Goal: Transaction & Acquisition: Download file/media

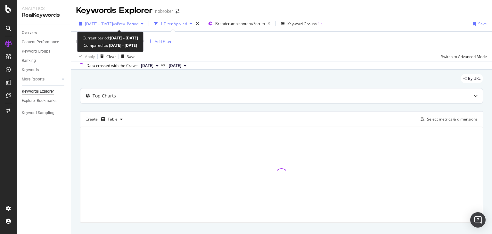
click at [135, 22] on span "vs Prev. Period" at bounding box center [125, 23] width 25 height 5
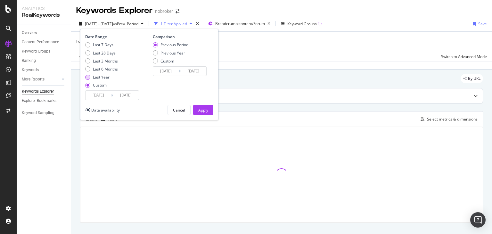
click at [98, 76] on div "Last Year" at bounding box center [101, 76] width 17 height 5
type input "2024/10/08"
type input "2025/10/07"
type input "2023/10/09"
type input "2024/10/07"
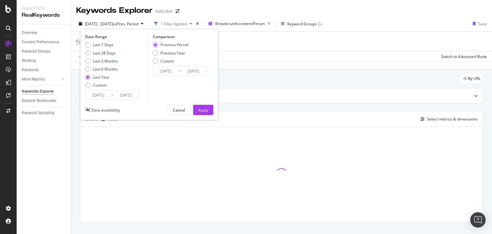
click at [133, 96] on input "2025/10/07" at bounding box center [126, 95] width 26 height 9
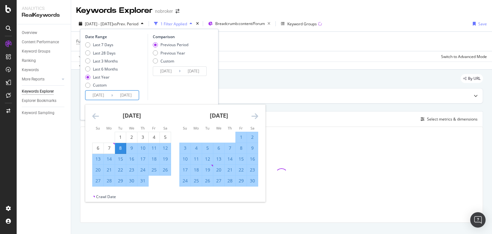
click at [102, 96] on input "2024/10/08" at bounding box center [99, 95] width 26 height 9
click at [95, 114] on icon "Move backward to switch to the previous month." at bounding box center [95, 116] width 7 height 8
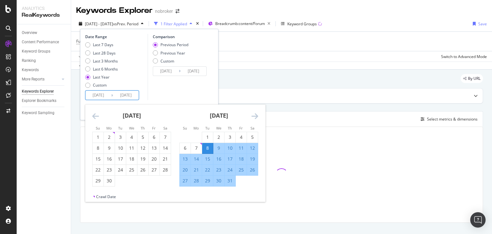
click at [95, 114] on icon "Move backward to switch to the previous month." at bounding box center [95, 116] width 7 height 8
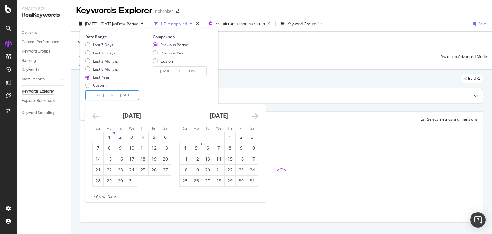
click at [95, 114] on icon "Move backward to switch to the previous month." at bounding box center [95, 116] width 7 height 8
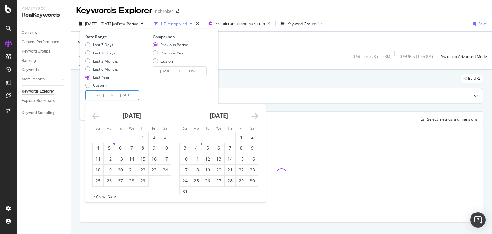
click at [95, 114] on icon "Move backward to switch to the previous month." at bounding box center [95, 116] width 7 height 8
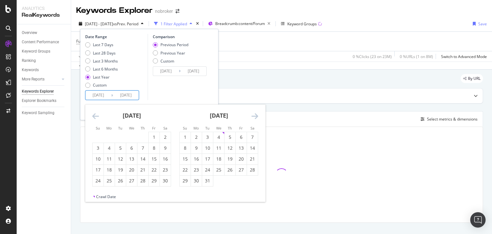
click at [95, 114] on icon "Move backward to switch to the previous month." at bounding box center [95, 116] width 7 height 8
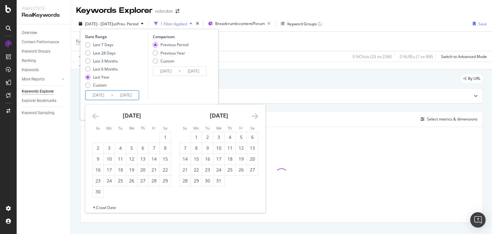
click at [95, 114] on icon "Move backward to switch to the previous month." at bounding box center [95, 116] width 7 height 8
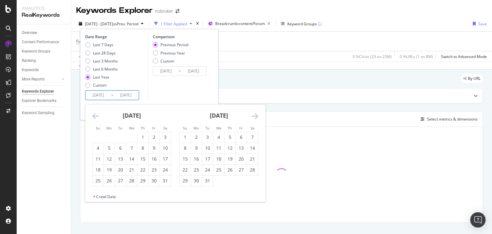
click at [95, 114] on icon "Move backward to switch to the previous month." at bounding box center [95, 116] width 7 height 8
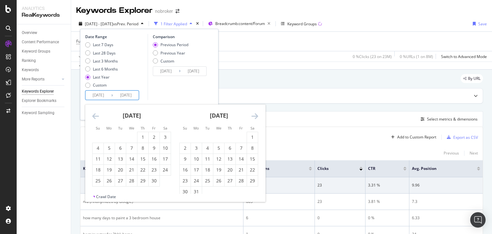
click at [95, 114] on icon "Move backward to switch to the previous month." at bounding box center [95, 116] width 7 height 8
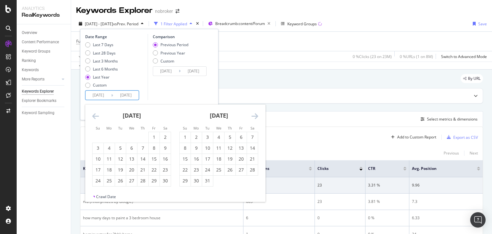
click at [95, 114] on icon "Move backward to switch to the previous month." at bounding box center [95, 116] width 7 height 8
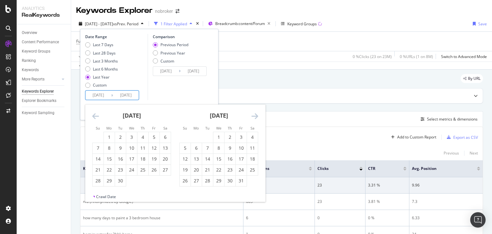
click at [95, 114] on icon "Move backward to switch to the previous month." at bounding box center [95, 116] width 7 height 8
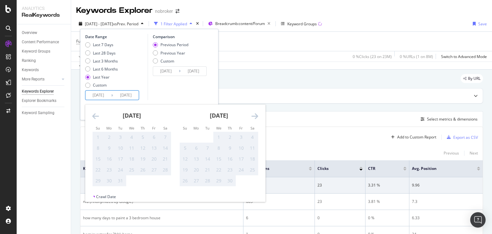
click at [95, 114] on icon "Move backward to switch to the previous month." at bounding box center [95, 116] width 7 height 8
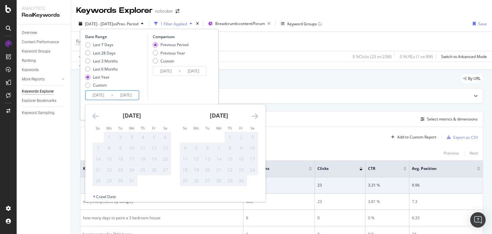
click at [256, 116] on icon "Move forward to switch to the next month." at bounding box center [255, 116] width 7 height 8
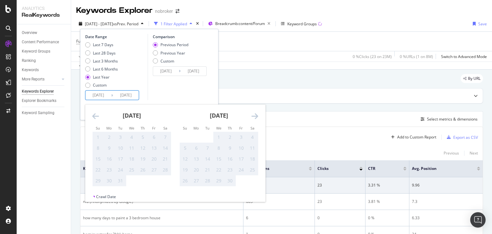
click at [256, 116] on icon "Move forward to switch to the next month." at bounding box center [255, 116] width 7 height 8
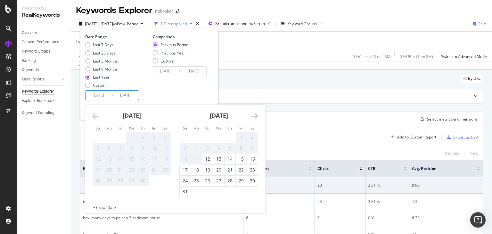
click at [256, 116] on icon "Move forward to switch to the next month." at bounding box center [255, 116] width 7 height 8
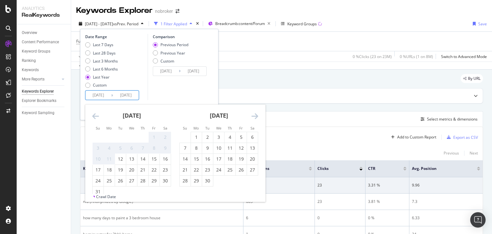
click at [256, 116] on icon "Move forward to switch to the next month." at bounding box center [255, 116] width 7 height 8
click at [96, 116] on icon "Move backward to switch to the previous month." at bounding box center [95, 116] width 7 height 8
click at [101, 94] on input "2024/10/08" at bounding box center [99, 95] width 26 height 9
click at [119, 162] on div "12" at bounding box center [120, 159] width 11 height 6
type input "2021/10/12"
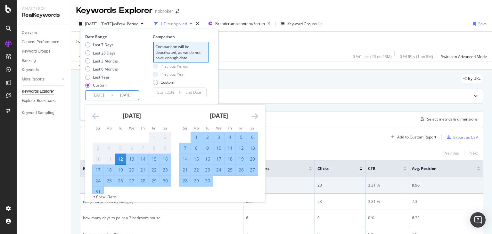
click at [96, 95] on input "2021/10/12" at bounding box center [99, 95] width 26 height 9
click at [130, 92] on input "2025/10/07" at bounding box center [126, 95] width 26 height 9
click at [254, 115] on icon "Move forward to switch to the next month." at bounding box center [255, 116] width 7 height 8
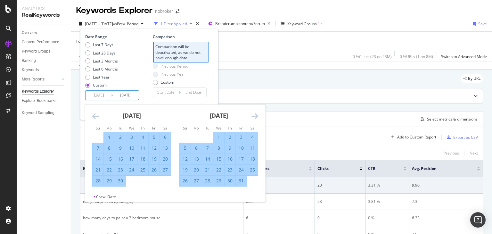
click at [254, 115] on icon "Move forward to switch to the next month." at bounding box center [255, 116] width 7 height 8
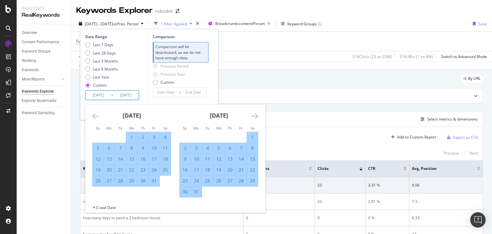
click at [254, 115] on icon "Move forward to switch to the next month." at bounding box center [255, 116] width 7 height 8
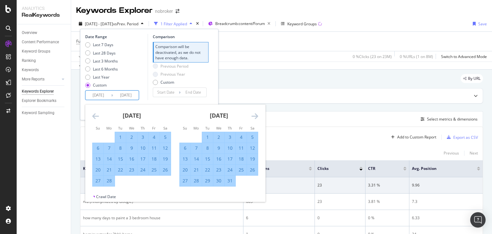
click at [254, 115] on icon "Move forward to switch to the next month." at bounding box center [255, 116] width 7 height 8
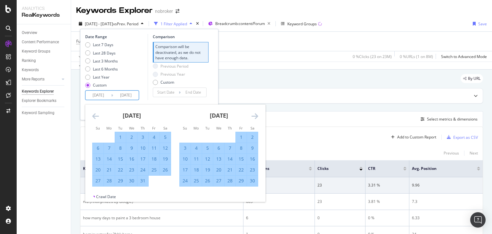
click at [254, 115] on icon "Move forward to switch to the next month." at bounding box center [255, 116] width 7 height 8
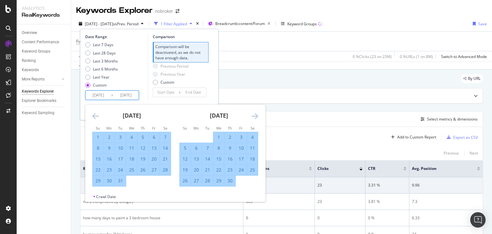
click at [254, 115] on icon "Move forward to switch to the next month." at bounding box center [255, 116] width 7 height 8
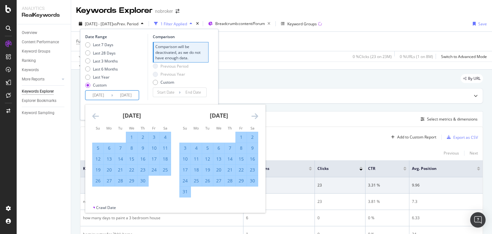
click at [254, 115] on icon "Move forward to switch to the next month." at bounding box center [255, 116] width 7 height 8
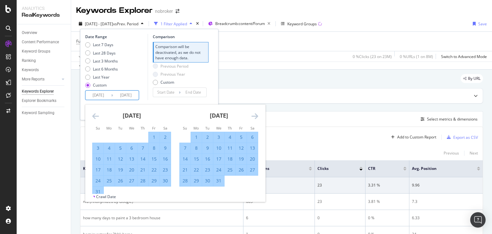
click at [254, 115] on icon "Move forward to switch to the next month." at bounding box center [255, 116] width 7 height 8
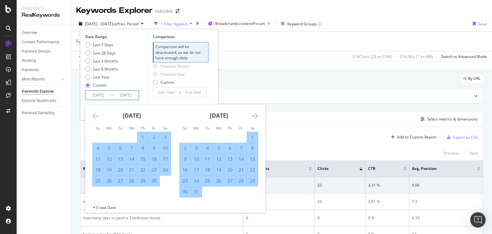
click at [254, 115] on icon "Move forward to switch to the next month." at bounding box center [255, 116] width 7 height 8
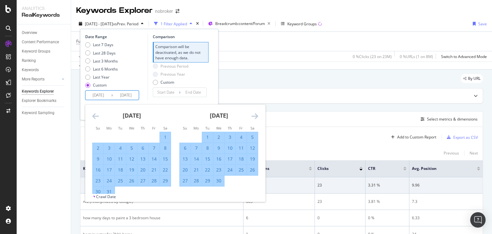
click at [254, 115] on icon "Move forward to switch to the next month." at bounding box center [255, 116] width 7 height 8
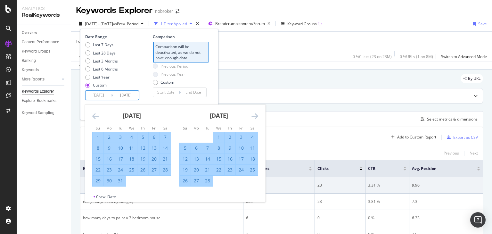
click at [254, 115] on icon "Move forward to switch to the next month." at bounding box center [255, 116] width 7 height 8
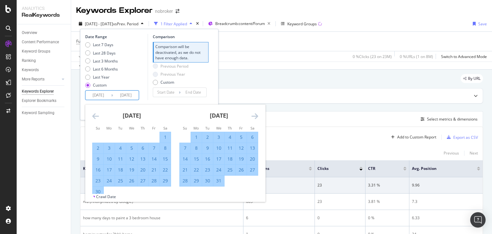
click at [254, 115] on icon "Move forward to switch to the next month." at bounding box center [255, 116] width 7 height 8
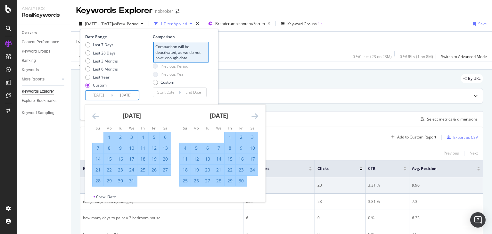
click at [254, 115] on icon "Move forward to switch to the next month." at bounding box center [255, 116] width 7 height 8
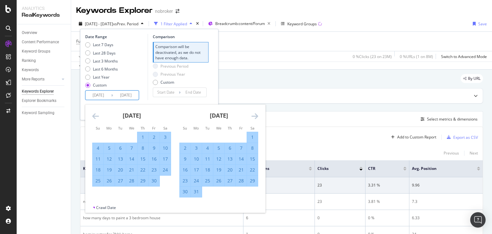
click at [254, 115] on icon "Move forward to switch to the next month." at bounding box center [255, 116] width 7 height 8
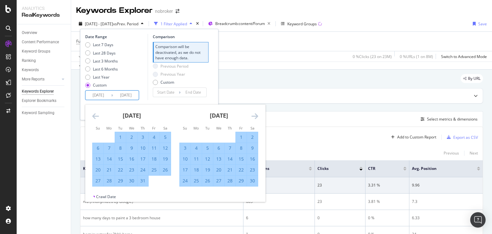
click at [254, 115] on icon "Move forward to switch to the next month." at bounding box center [255, 116] width 7 height 8
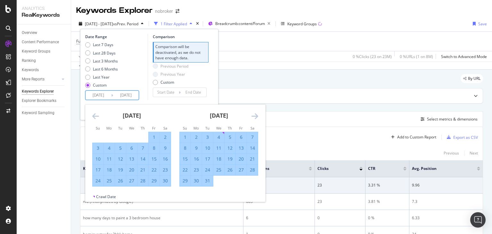
click at [254, 115] on icon "Move forward to switch to the next month." at bounding box center [255, 116] width 7 height 8
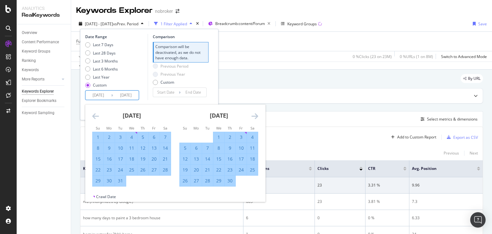
click at [254, 115] on icon "Move forward to switch to the next month." at bounding box center [255, 116] width 7 height 8
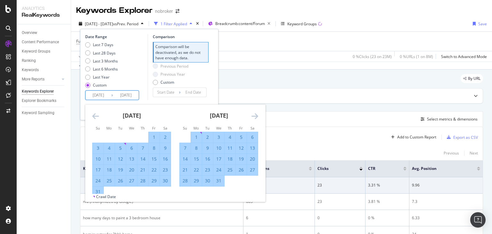
click at [254, 115] on icon "Move forward to switch to the next month." at bounding box center [255, 116] width 7 height 8
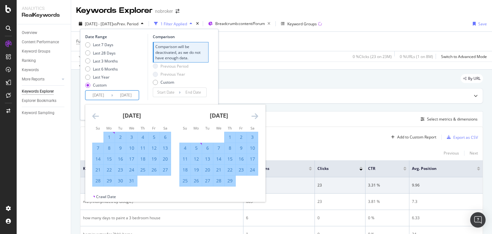
click at [254, 115] on icon "Move forward to switch to the next month." at bounding box center [255, 116] width 7 height 8
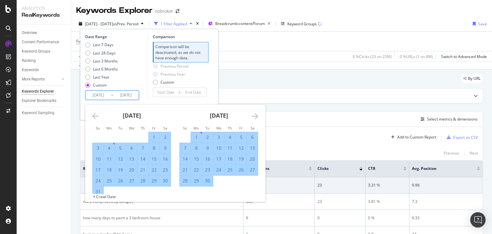
click at [254, 115] on icon "Move forward to switch to the next month." at bounding box center [255, 116] width 7 height 8
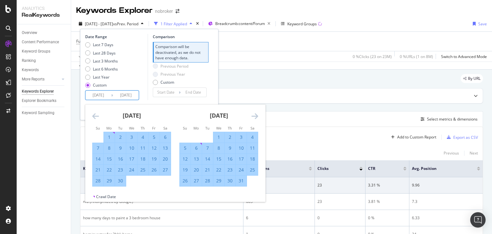
click at [254, 115] on icon "Move forward to switch to the next month." at bounding box center [255, 116] width 7 height 8
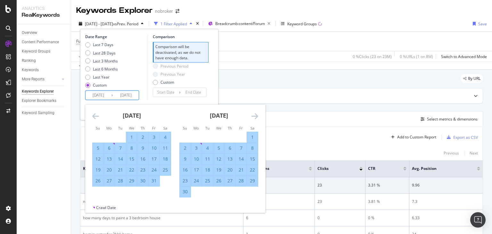
click at [254, 115] on icon "Move forward to switch to the next month." at bounding box center [255, 116] width 7 height 8
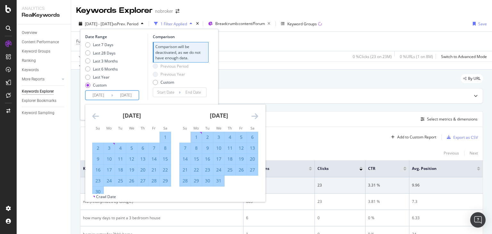
click at [254, 115] on icon "Move forward to switch to the next month." at bounding box center [255, 116] width 7 height 8
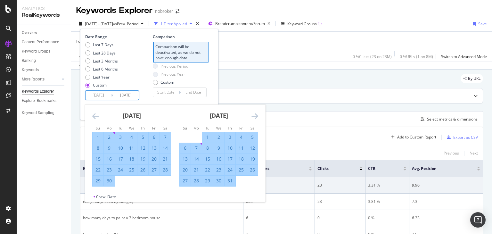
click at [254, 115] on icon "Move forward to switch to the next month." at bounding box center [255, 116] width 7 height 8
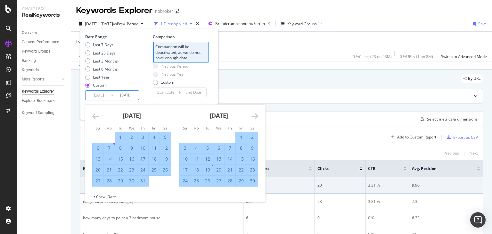
click at [254, 115] on icon "Move forward to switch to the next month." at bounding box center [255, 116] width 7 height 8
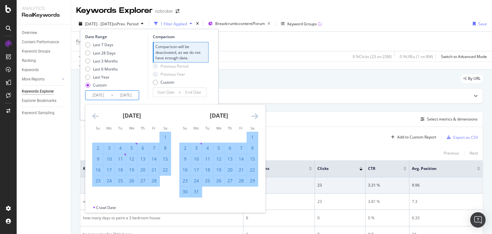
click at [254, 115] on icon "Move forward to switch to the next month." at bounding box center [255, 116] width 7 height 8
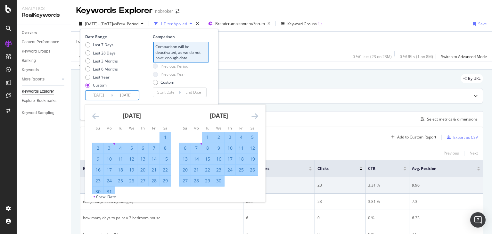
click at [254, 115] on icon "Move forward to switch to the next month." at bounding box center [255, 116] width 7 height 8
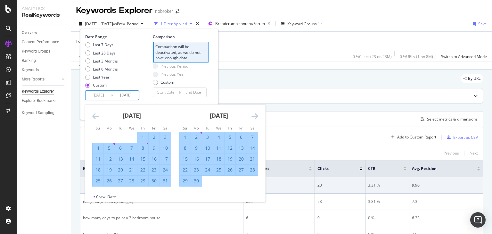
click at [254, 115] on icon "Move forward to switch to the next month." at bounding box center [255, 116] width 7 height 8
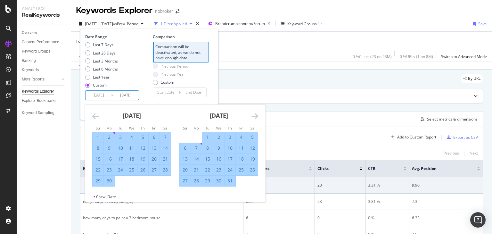
click at [254, 115] on icon "Move forward to switch to the next month." at bounding box center [255, 116] width 7 height 8
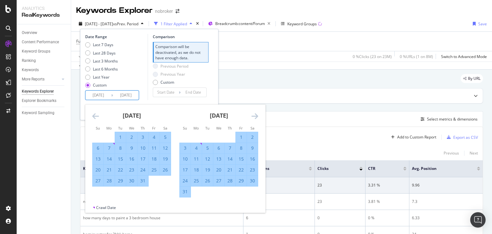
click at [254, 115] on icon "Move forward to switch to the next month." at bounding box center [255, 116] width 7 height 8
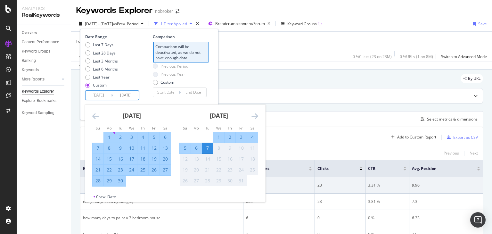
click at [254, 115] on icon "Move forward to switch to the next month." at bounding box center [255, 116] width 7 height 8
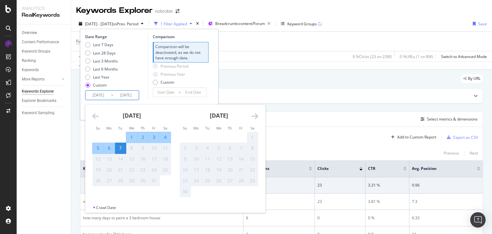
click at [254, 115] on icon "Move forward to switch to the next month." at bounding box center [255, 116] width 7 height 8
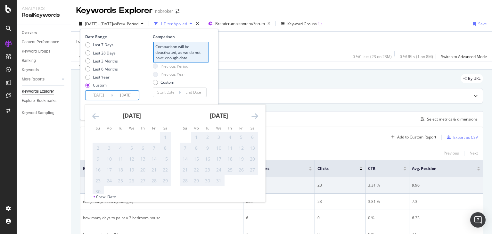
click at [205, 77] on div "Previous Period Previous Year Custom" at bounding box center [181, 75] width 56 height 24
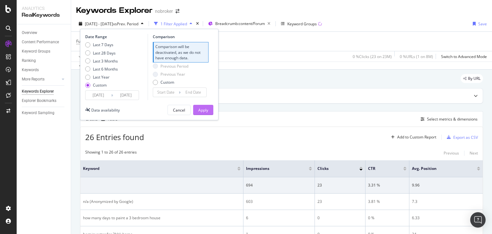
click at [204, 109] on div "Apply" at bounding box center [203, 109] width 10 height 5
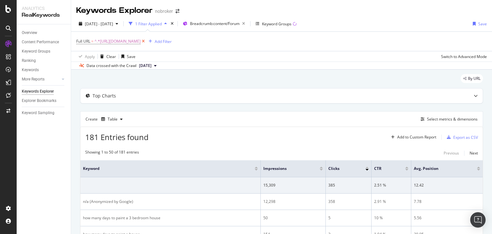
click at [146, 43] on icon at bounding box center [143, 41] width 5 height 6
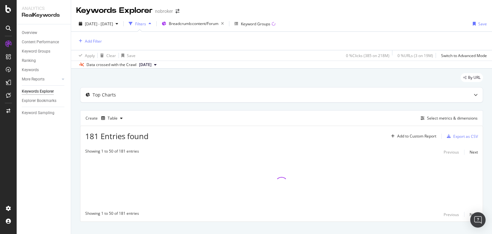
scroll to position [10, 0]
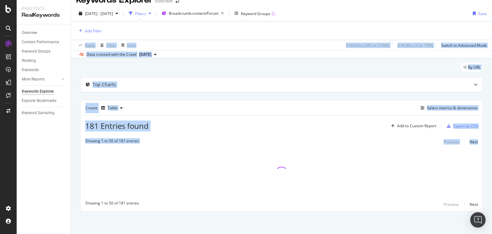
drag, startPoint x: 492, startPoint y: 49, endPoint x: 492, endPoint y: 137, distance: 88.5
click at [492, 137] on div "Keywords Explorer nobroker 2021 Oct. 12th - 2025 Oct. 7th Filters Breadcrumb: c…" at bounding box center [281, 117] width 421 height 234
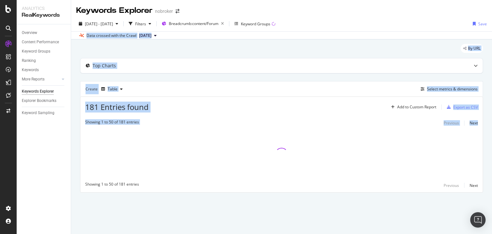
scroll to position [0, 0]
click at [488, 108] on div "By URL Top Charts Create Table Select metrics & dimensions 181 Entries found Ad…" at bounding box center [281, 127] width 421 height 176
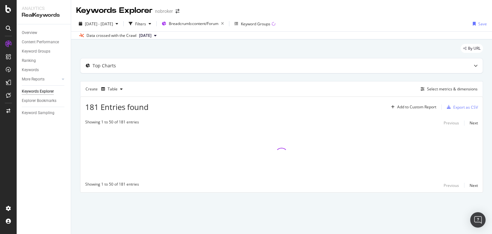
click at [491, 87] on div "By URL Top Charts Create Table Select metrics & dimensions 181 Entries found Ad…" at bounding box center [281, 127] width 421 height 176
click at [405, 41] on div "By URL Top Charts Create Table Select metrics & dimensions 181 Entries found Ad…" at bounding box center [281, 127] width 421 height 176
click at [152, 35] on span "[DATE]" at bounding box center [145, 36] width 12 height 6
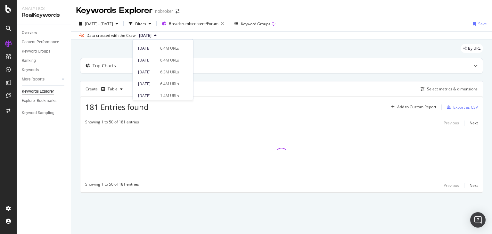
scroll to position [23, 0]
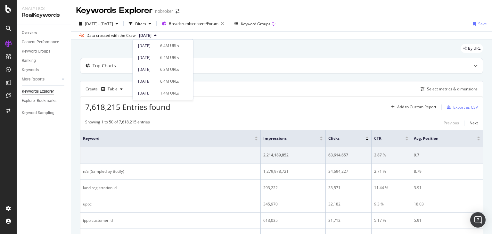
click at [146, 25] on div "Filters" at bounding box center [140, 23] width 11 height 5
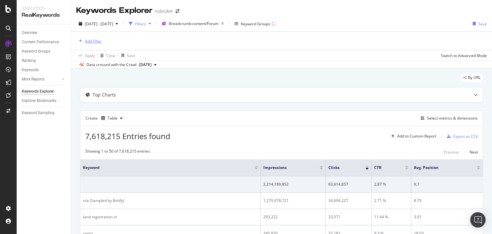
click at [91, 41] on div "Add Filter" at bounding box center [93, 40] width 17 height 5
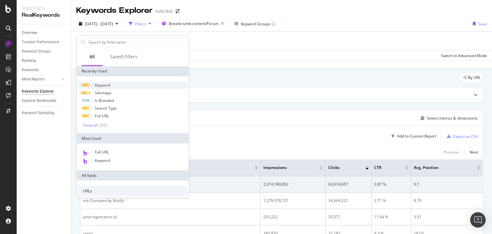
click at [106, 87] on div "Keyword" at bounding box center [133, 85] width 110 height 8
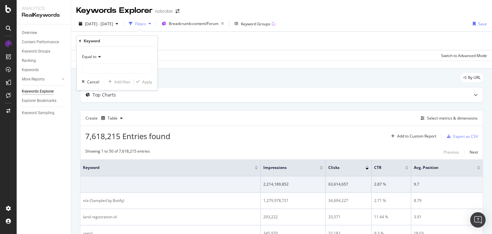
click at [95, 56] on span "Equal to" at bounding box center [89, 56] width 14 height 5
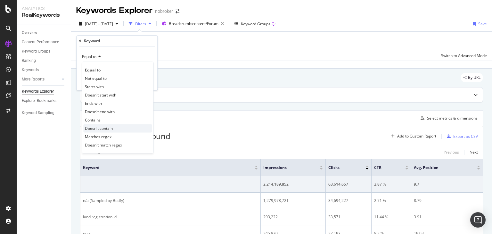
click at [107, 129] on span "Doesn't contain" at bounding box center [99, 128] width 28 height 5
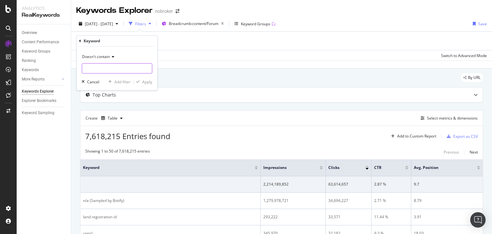
click at [100, 68] on input "text" at bounding box center [117, 68] width 70 height 10
type input "m"
type input "n/a"
click at [145, 81] on div "Apply" at bounding box center [147, 81] width 10 height 5
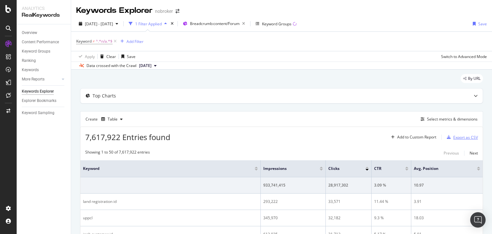
click at [467, 139] on div "Export as CSV" at bounding box center [466, 137] width 25 height 5
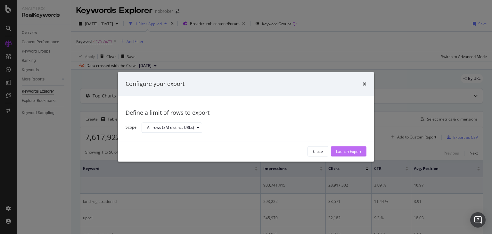
click at [340, 149] on div "Launch Export" at bounding box center [348, 151] width 25 height 5
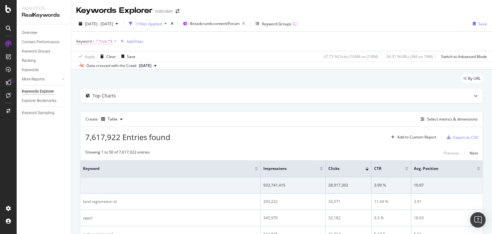
click at [93, 41] on span "≠" at bounding box center [94, 40] width 2 height 5
click at [202, 79] on div "By URL" at bounding box center [281, 81] width 403 height 14
click at [134, 43] on div "Add Filter" at bounding box center [135, 41] width 17 height 5
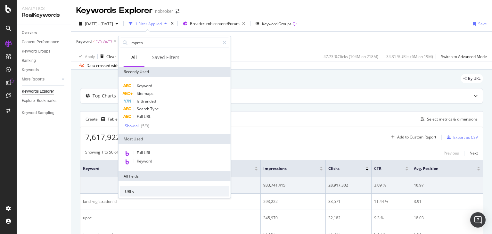
type input "impress"
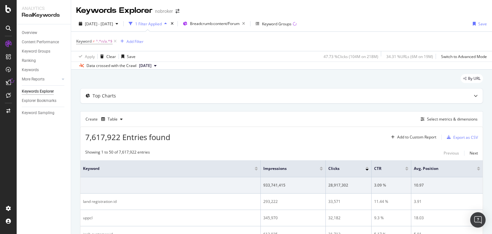
click at [287, 45] on div "Keyword ≠ ^.*n/a.*$ Add Filter" at bounding box center [281, 41] width 411 height 19
click at [159, 63] on button "[DATE]" at bounding box center [148, 66] width 23 height 8
click at [166, 39] on div "Keyword ≠ ^.*n/a.*$ Add Filter" at bounding box center [281, 41] width 411 height 19
click at [248, 25] on icon "button" at bounding box center [244, 23] width 8 height 9
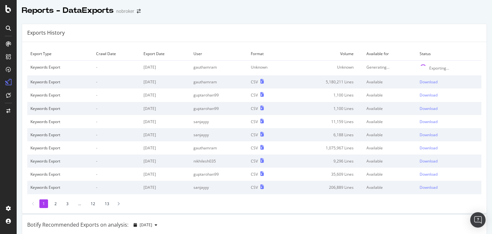
drag, startPoint x: 312, startPoint y: 32, endPoint x: 319, endPoint y: 23, distance: 11.8
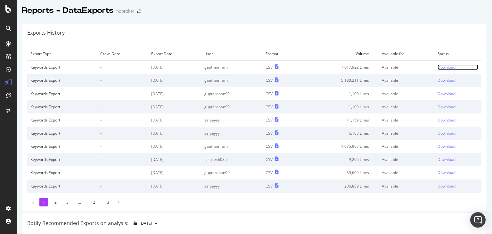
click at [441, 66] on div "Download" at bounding box center [447, 66] width 18 height 5
click at [438, 66] on div "Download" at bounding box center [447, 66] width 18 height 5
click at [241, 220] on div "Botify Recommended Exports on analysis: [DATE]" at bounding box center [254, 223] width 465 height 21
click at [439, 65] on div "Download" at bounding box center [447, 66] width 18 height 5
